Goal: Task Accomplishment & Management: Manage account settings

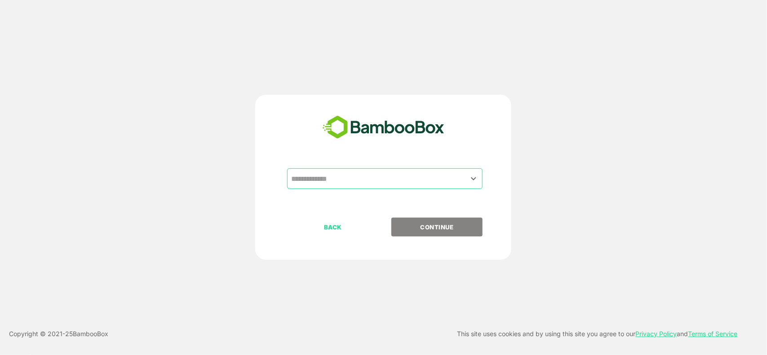
click at [446, 174] on input "text" at bounding box center [385, 178] width 192 height 17
